Goal: Information Seeking & Learning: Learn about a topic

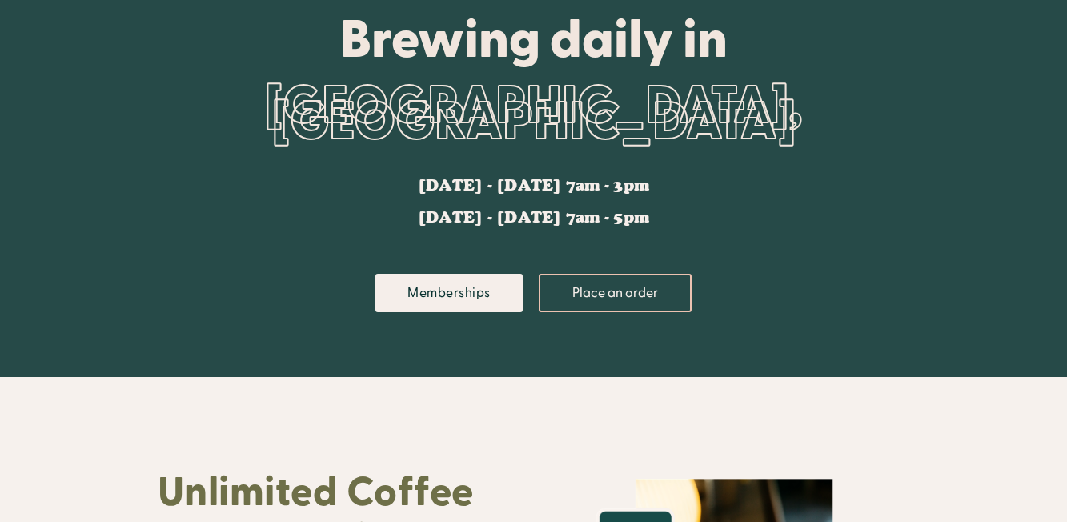
scroll to position [89, 0]
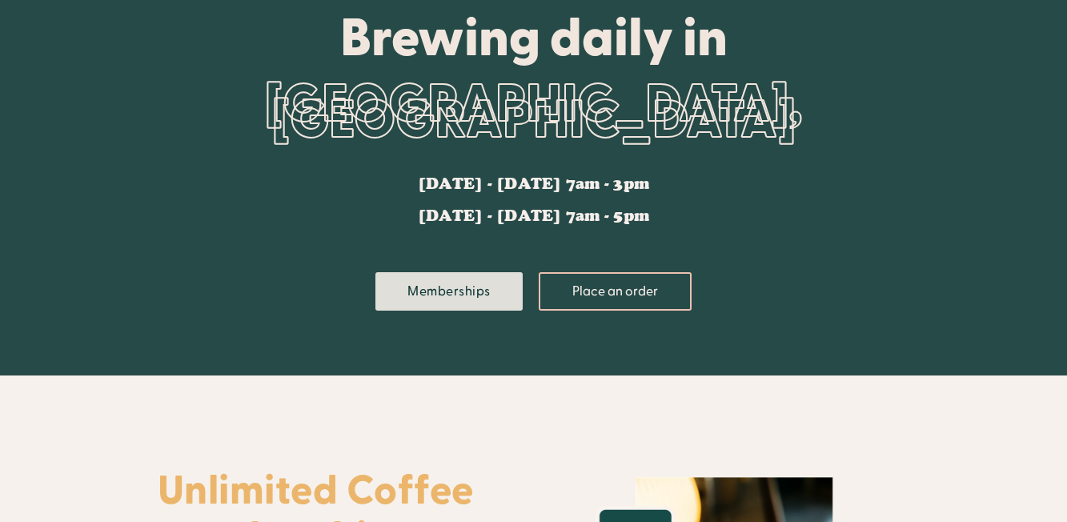
click at [414, 278] on link "Memberships" at bounding box center [448, 291] width 147 height 38
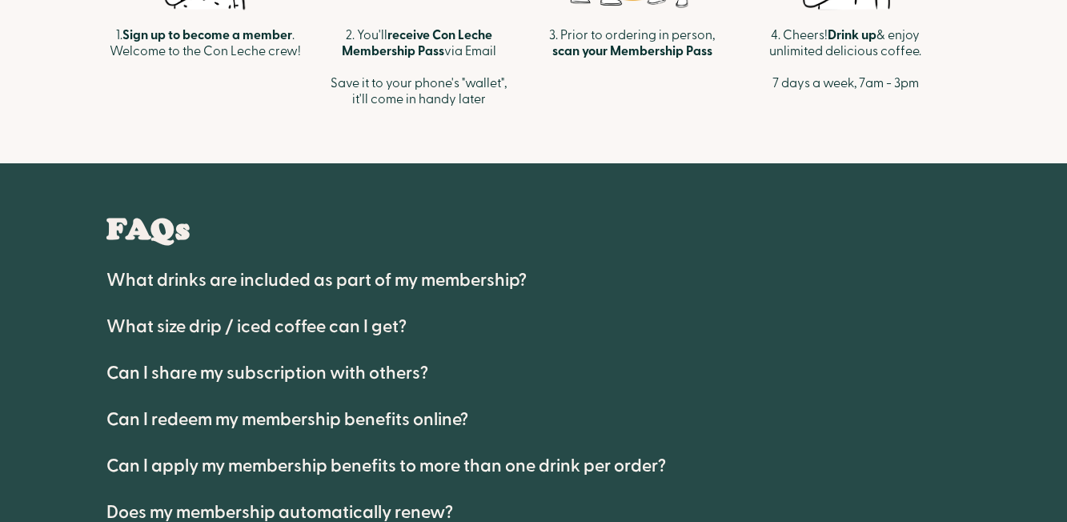
scroll to position [787, 0]
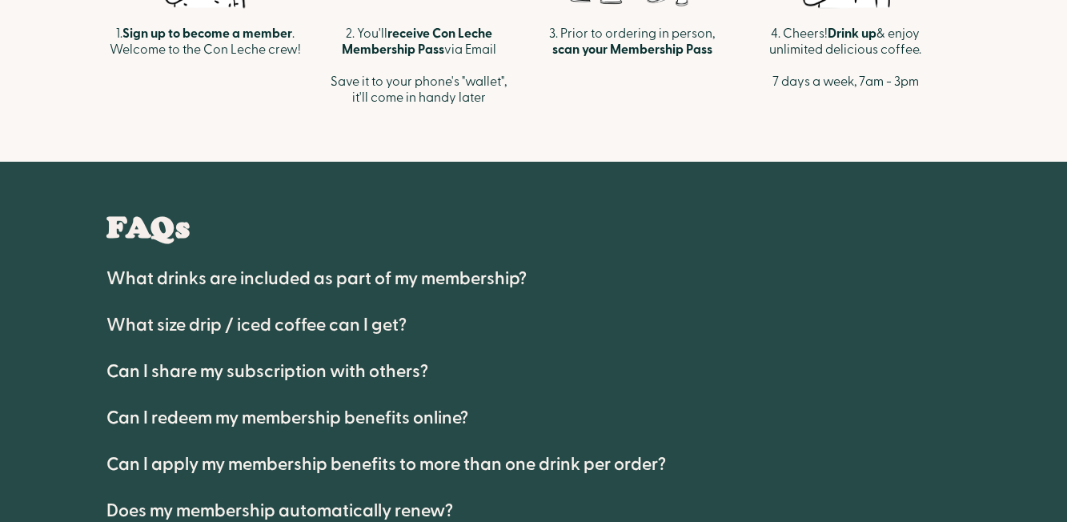
click at [414, 274] on h4 "What drinks are included as part of my membership?" at bounding box center [316, 278] width 420 height 19
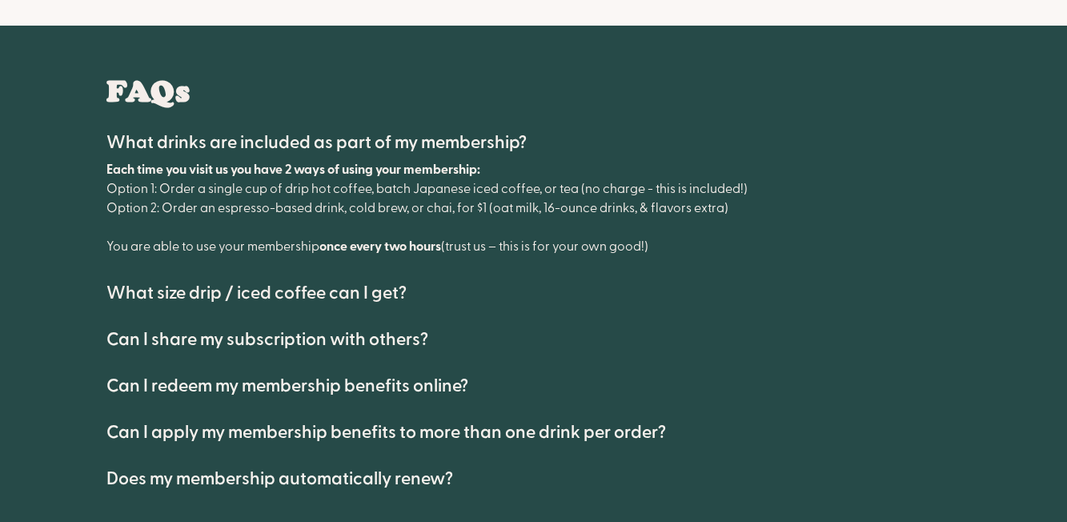
scroll to position [965, 0]
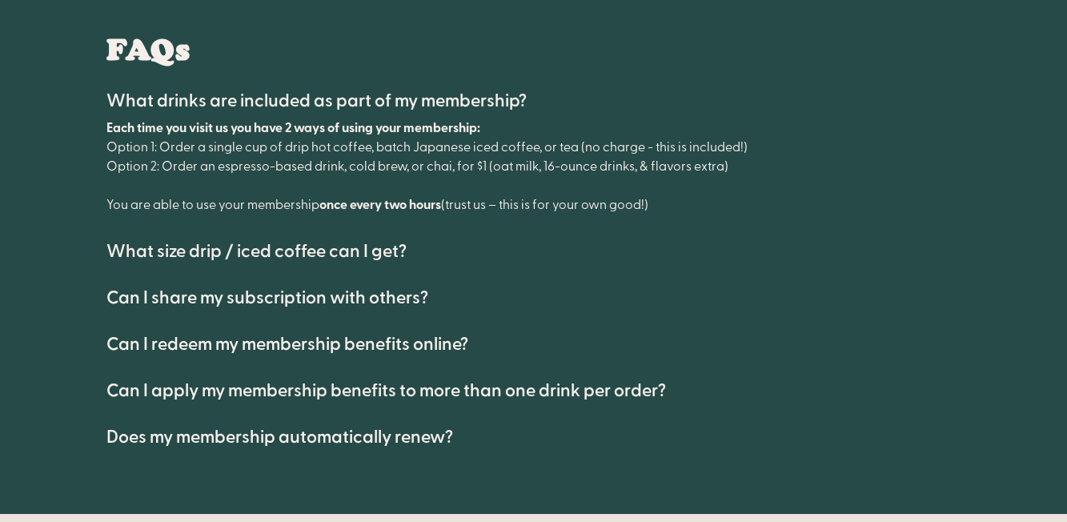
click at [397, 388] on h4 "Can I apply my membership benefits to more than one drink per order?" at bounding box center [385, 390] width 559 height 19
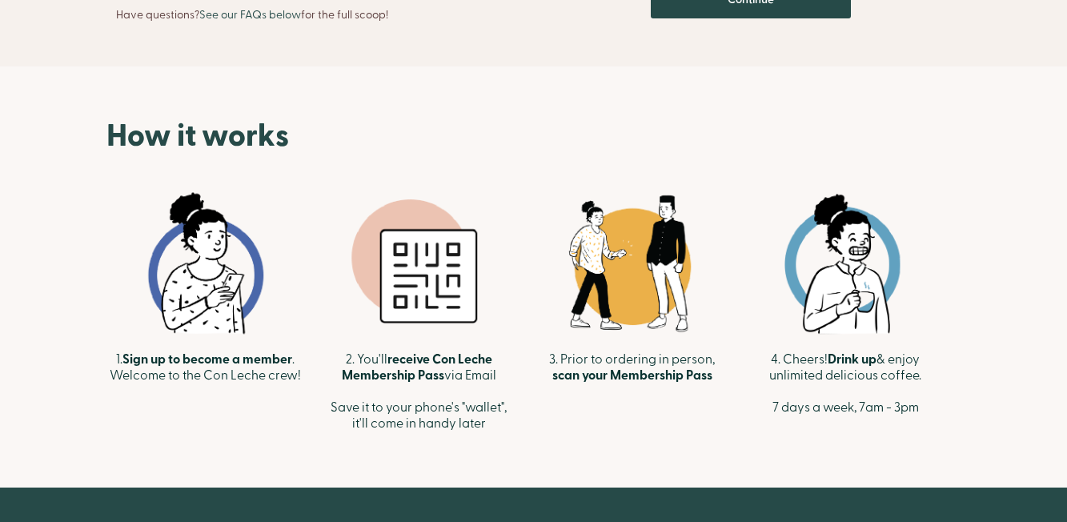
scroll to position [640, 0]
